Goal: Information Seeking & Learning: Learn about a topic

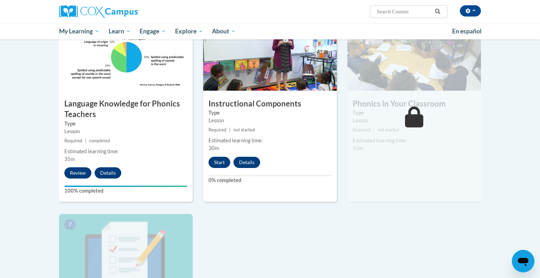
scroll to position [346, 0]
click at [212, 164] on button "Start" at bounding box center [220, 162] width 22 height 11
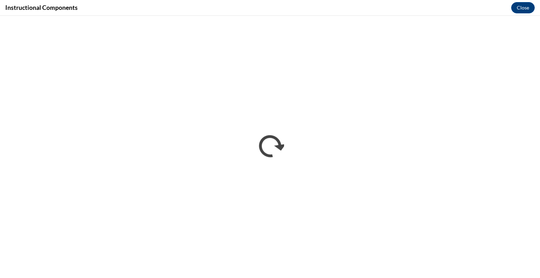
scroll to position [0, 0]
